Goal: Information Seeking & Learning: Learn about a topic

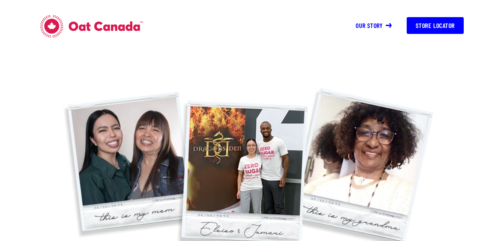
click at [384, 25] on link "Our story" at bounding box center [373, 25] width 36 height 8
click at [383, 26] on link "Our story" at bounding box center [373, 25] width 36 height 8
click at [375, 27] on link "Our story" at bounding box center [373, 25] width 36 height 8
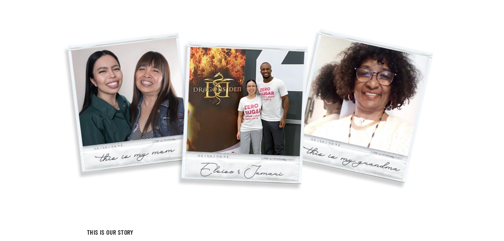
scroll to position [92, 0]
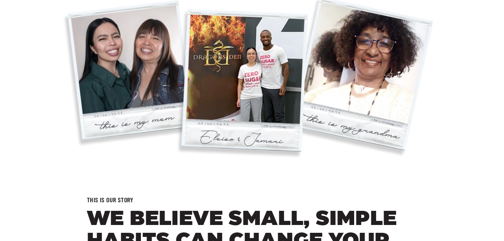
click at [269, 136] on img at bounding box center [251, 74] width 423 height 206
click at [262, 102] on img at bounding box center [251, 74] width 423 height 206
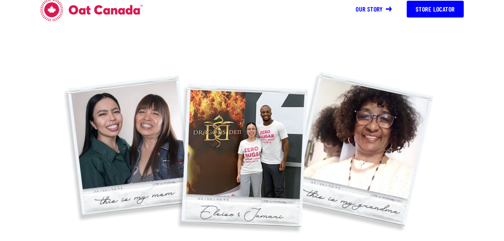
scroll to position [0, 0]
